Goal: Task Accomplishment & Management: Use online tool/utility

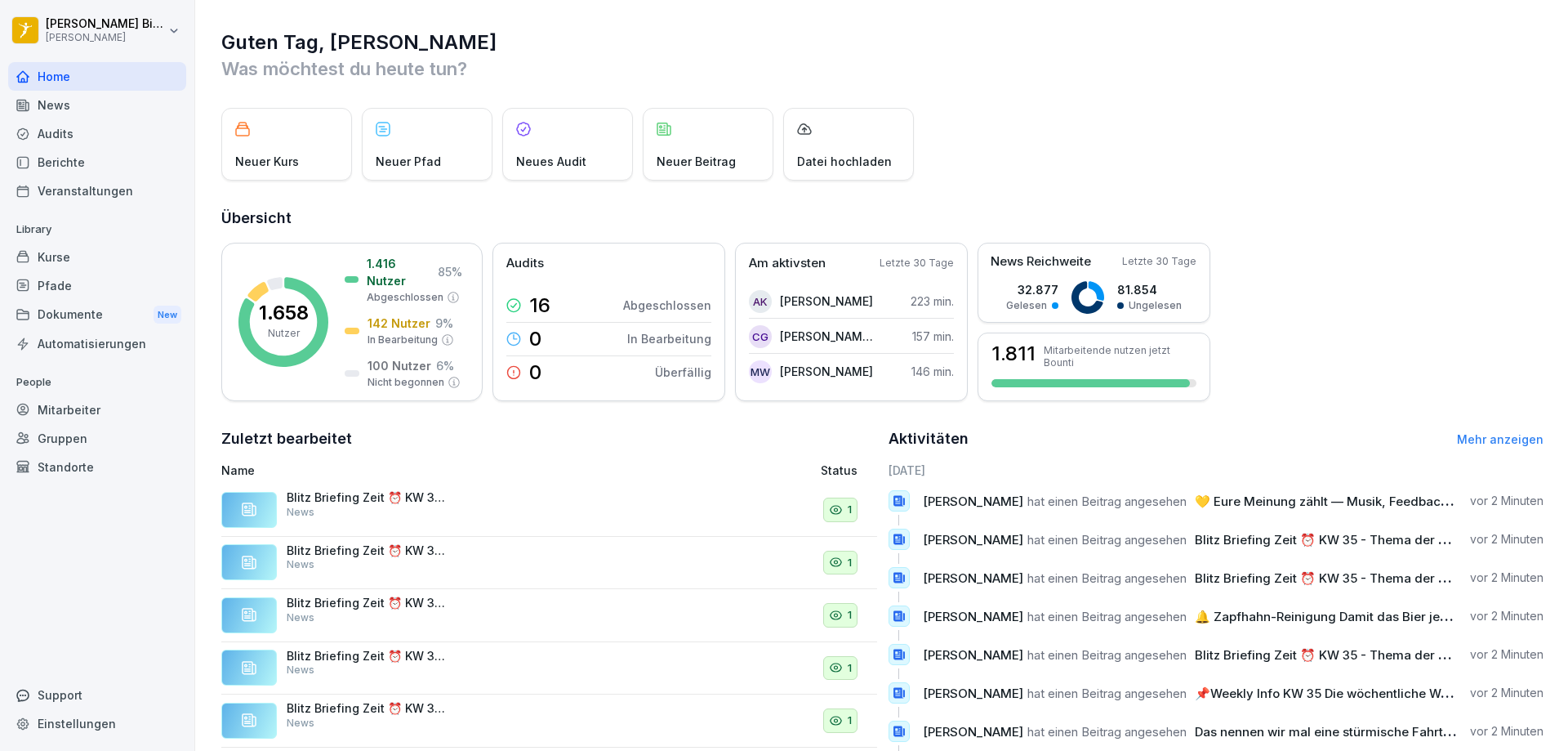
click at [74, 413] on div "Mitarbeiter" at bounding box center [97, 409] width 178 height 29
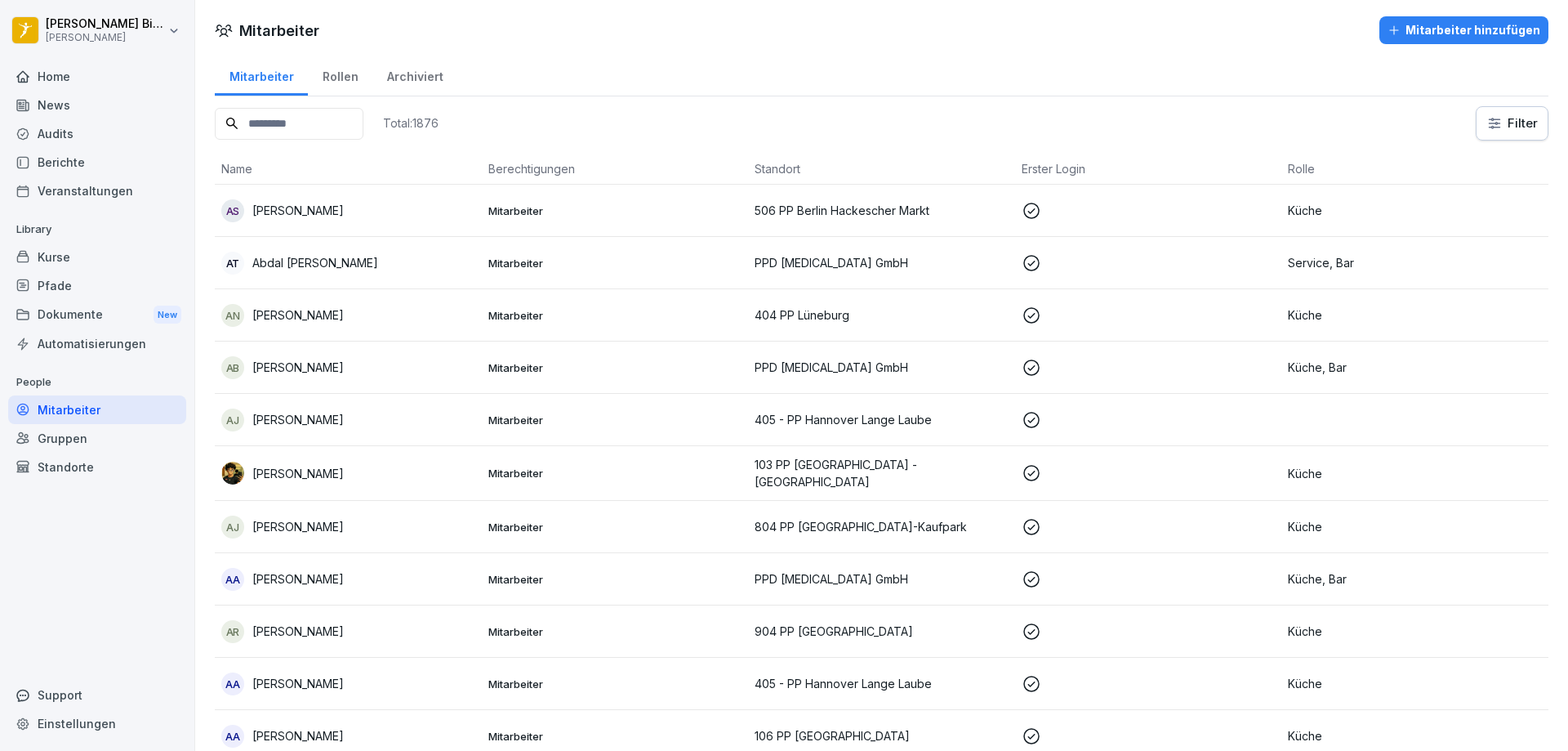
click at [307, 132] on input at bounding box center [289, 123] width 149 height 32
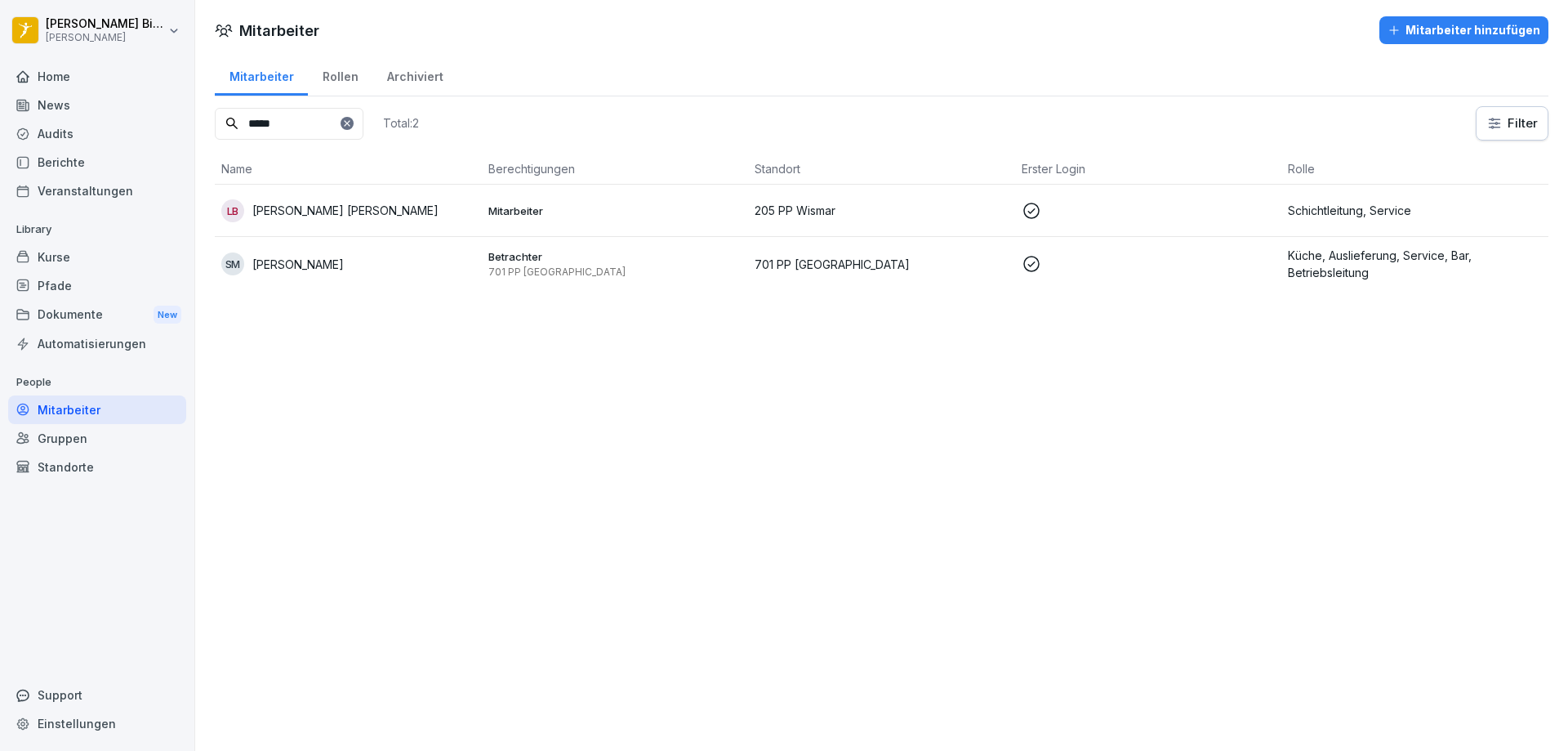
type input "*****"
click at [299, 266] on p "[PERSON_NAME]" at bounding box center [297, 264] width 92 height 17
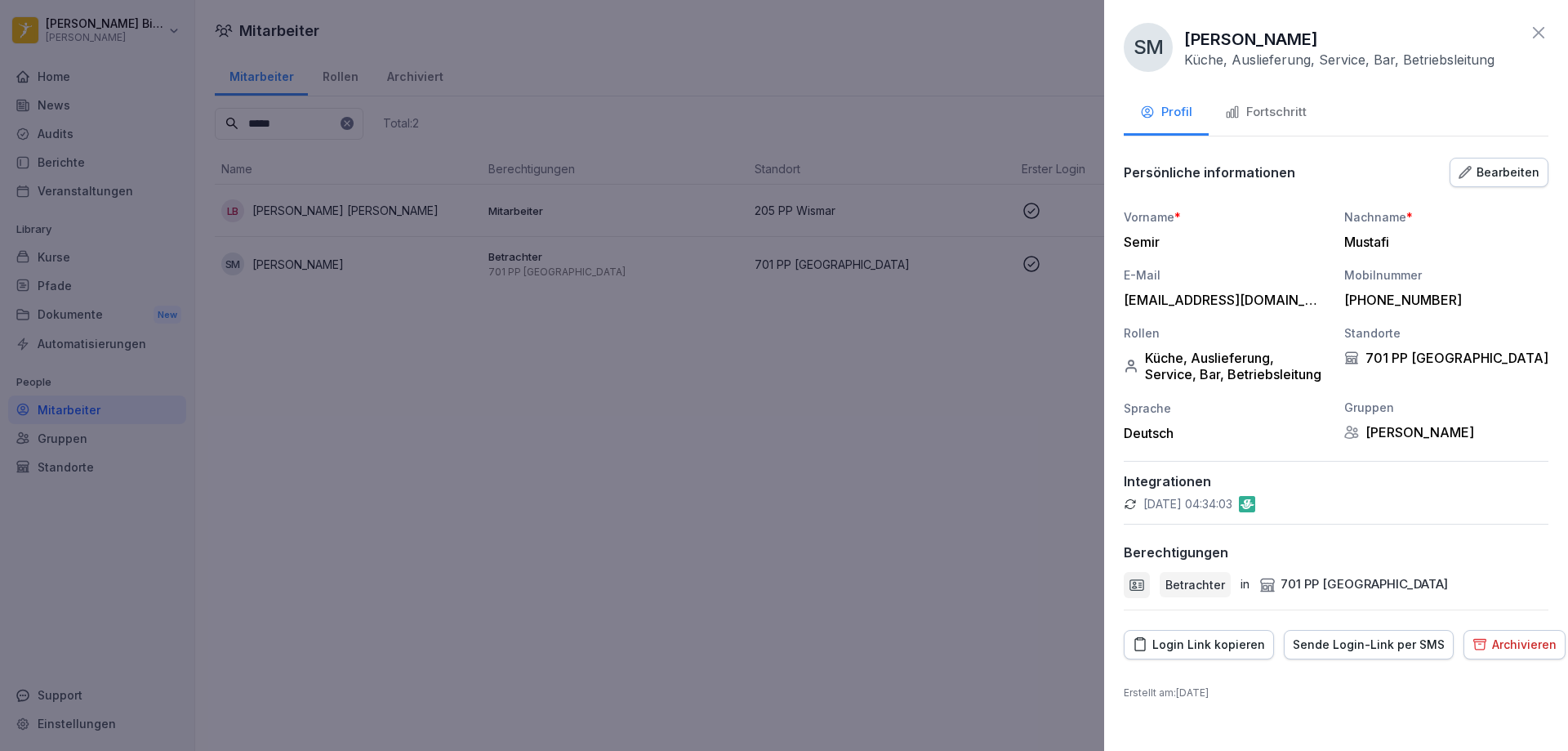
click at [486, 320] on div at bounding box center [784, 376] width 1568 height 751
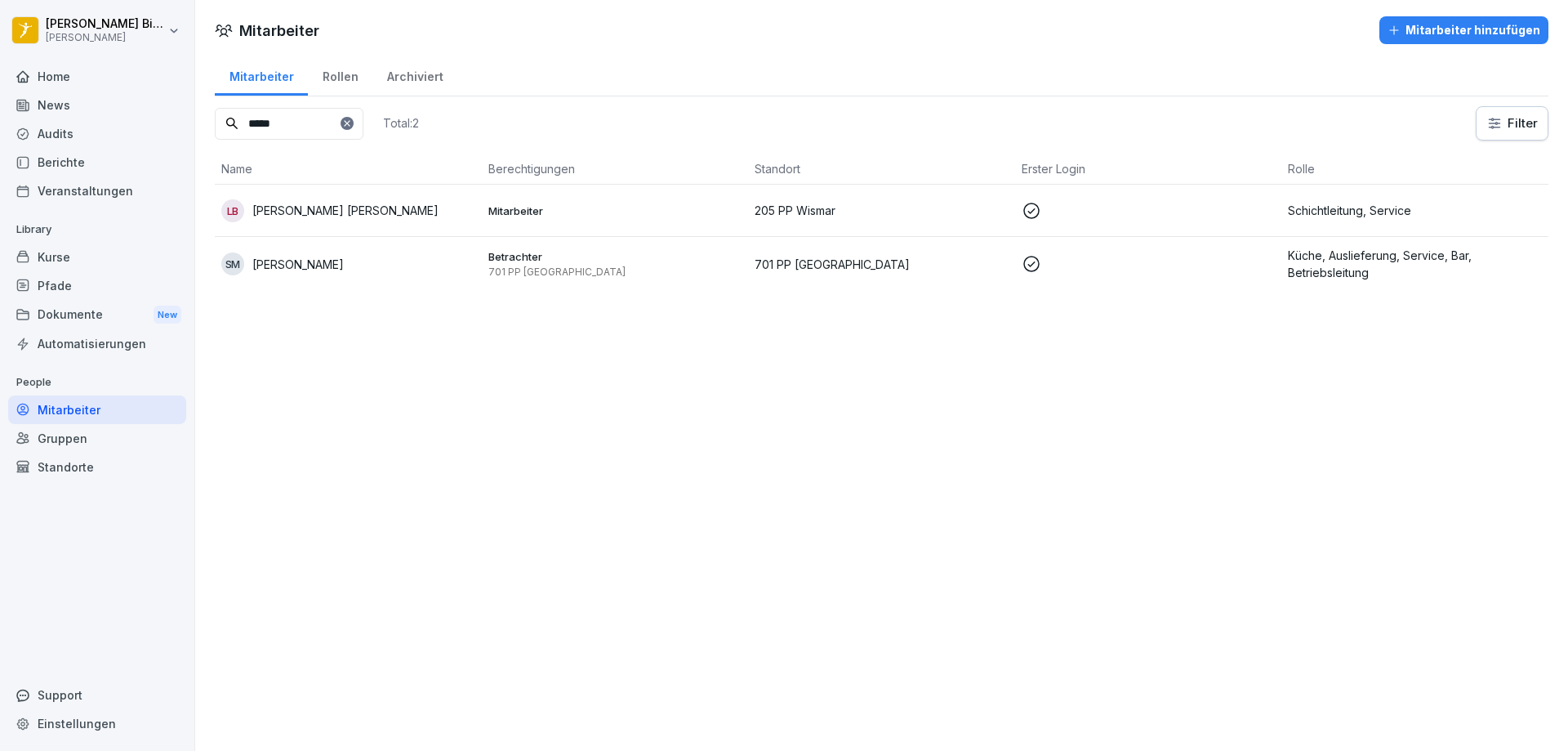
click at [290, 263] on p "[PERSON_NAME]" at bounding box center [297, 264] width 92 height 17
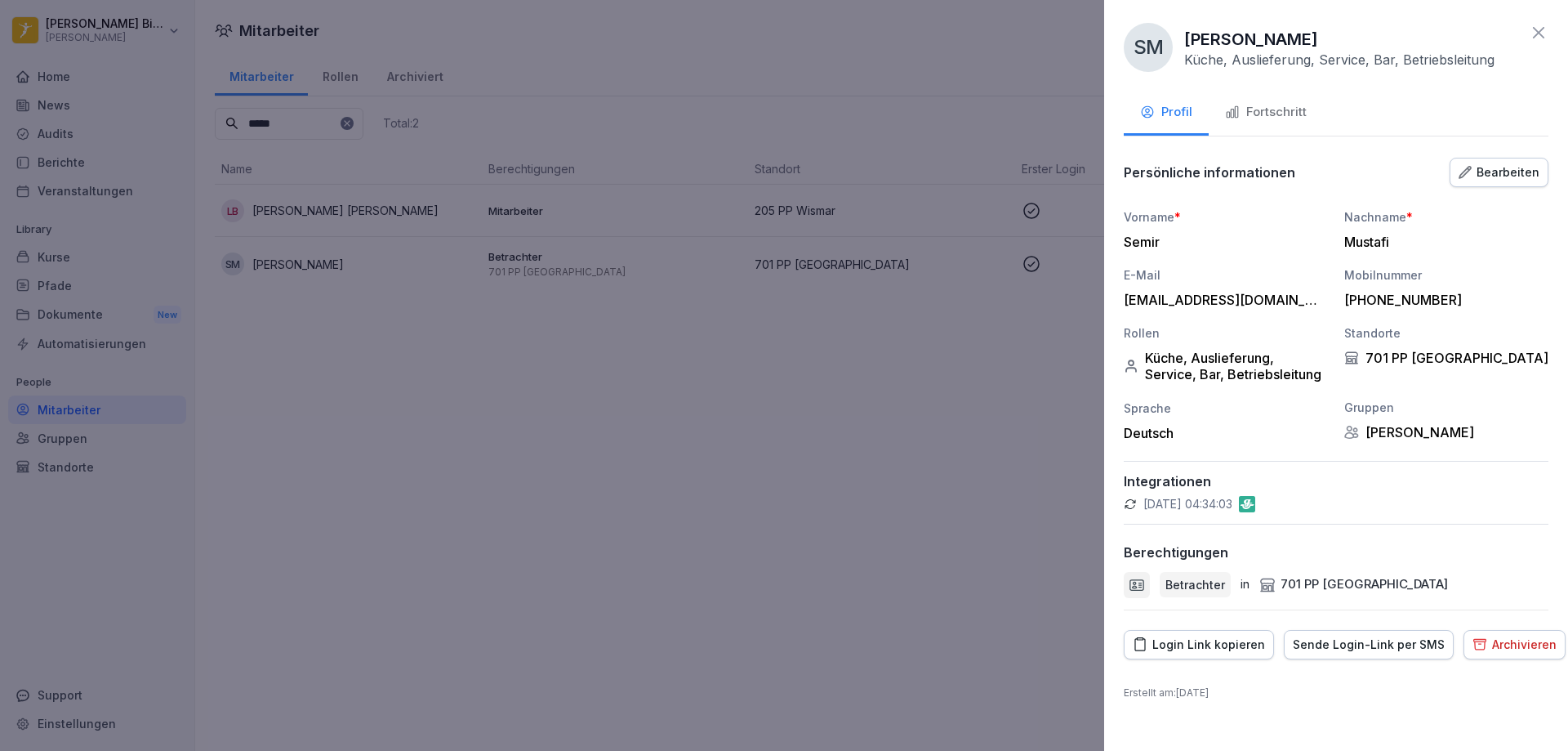
click at [1227, 108] on icon "button" at bounding box center [1232, 111] width 15 height 15
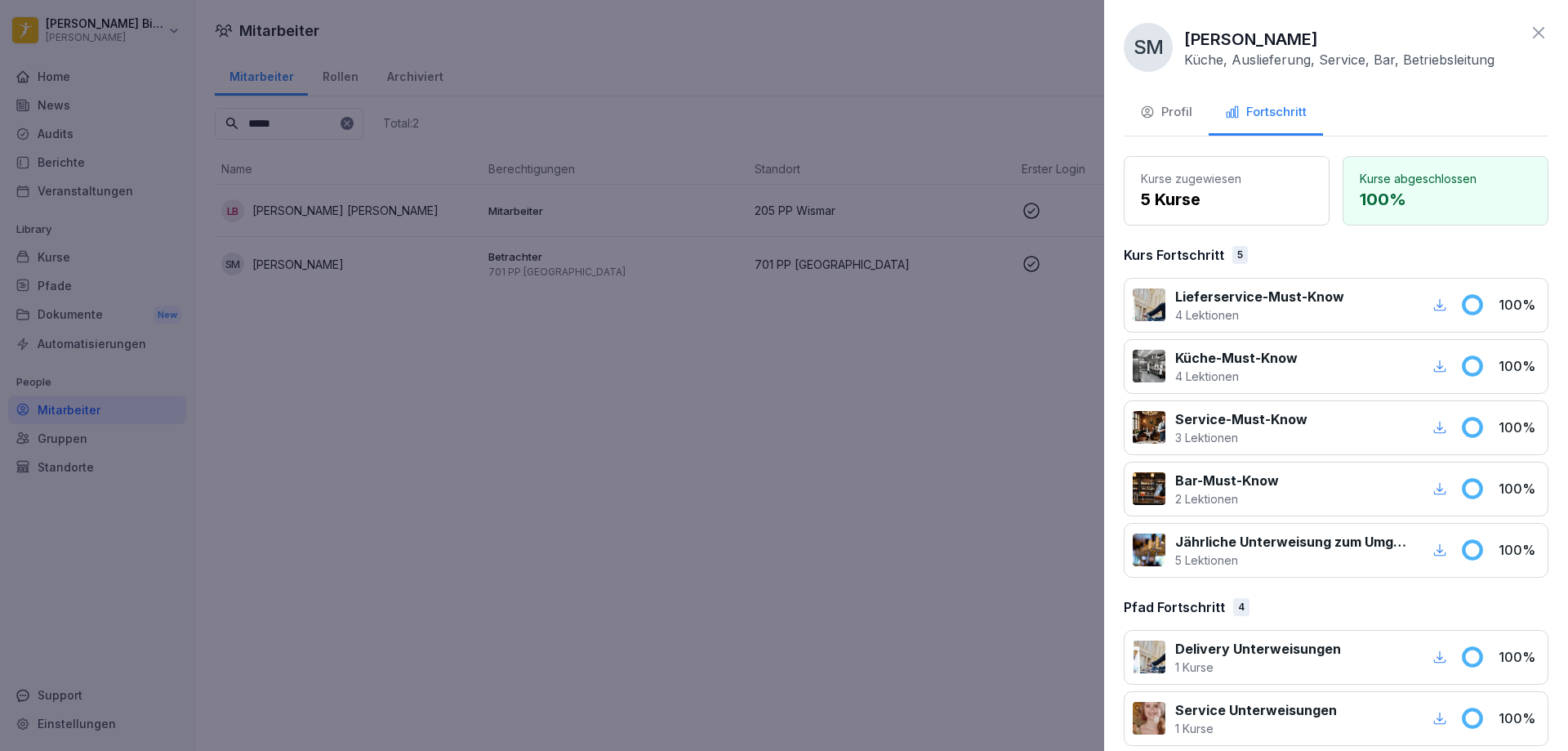
click at [805, 487] on div at bounding box center [784, 376] width 1568 height 751
